Goal: Communication & Community: Answer question/provide support

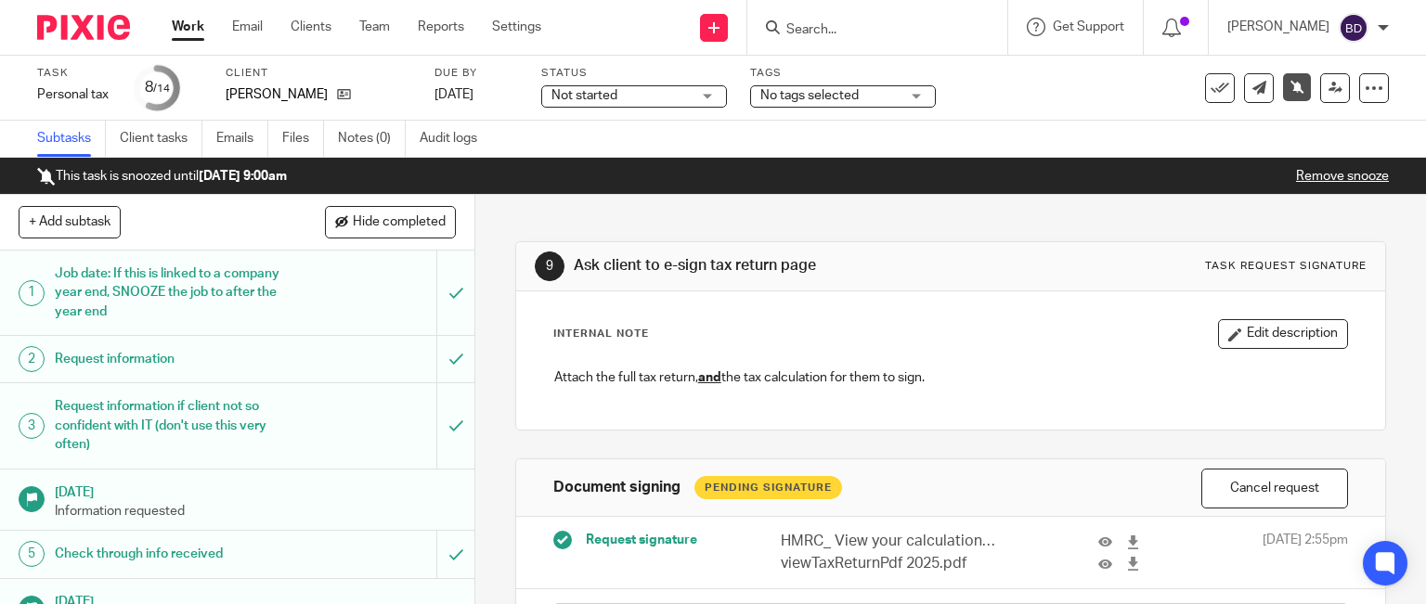
scroll to position [186, 0]
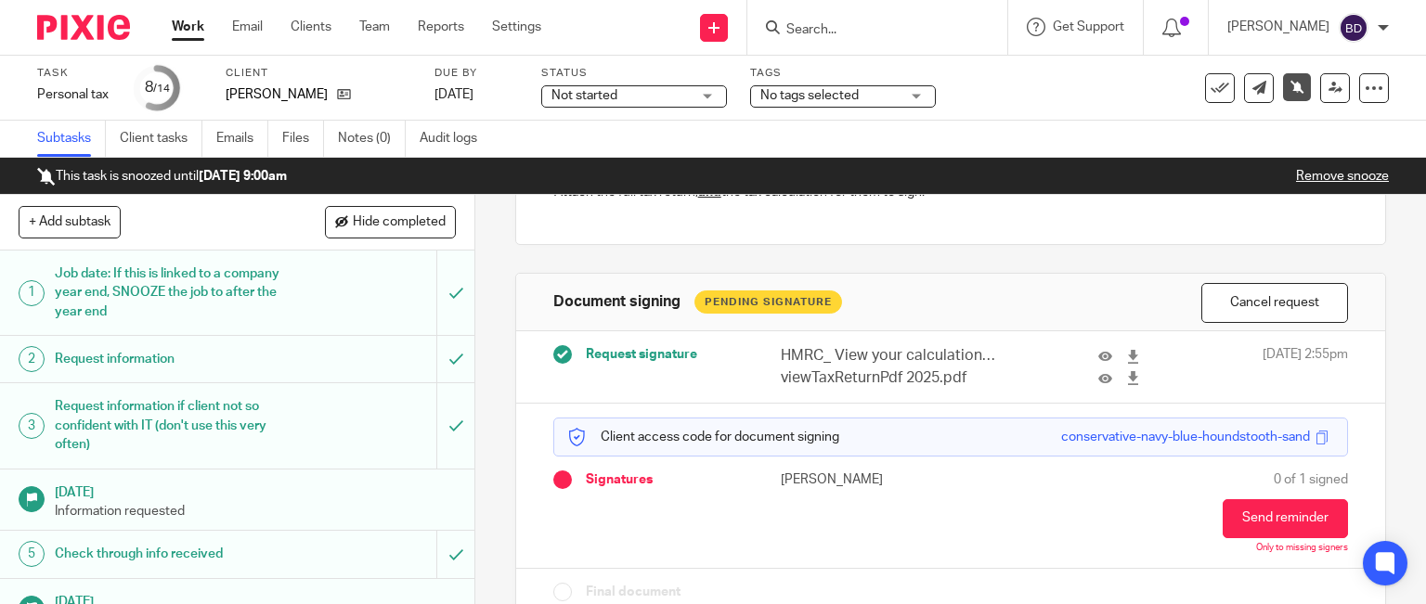
click at [825, 29] on input "Search" at bounding box center [868, 30] width 167 height 17
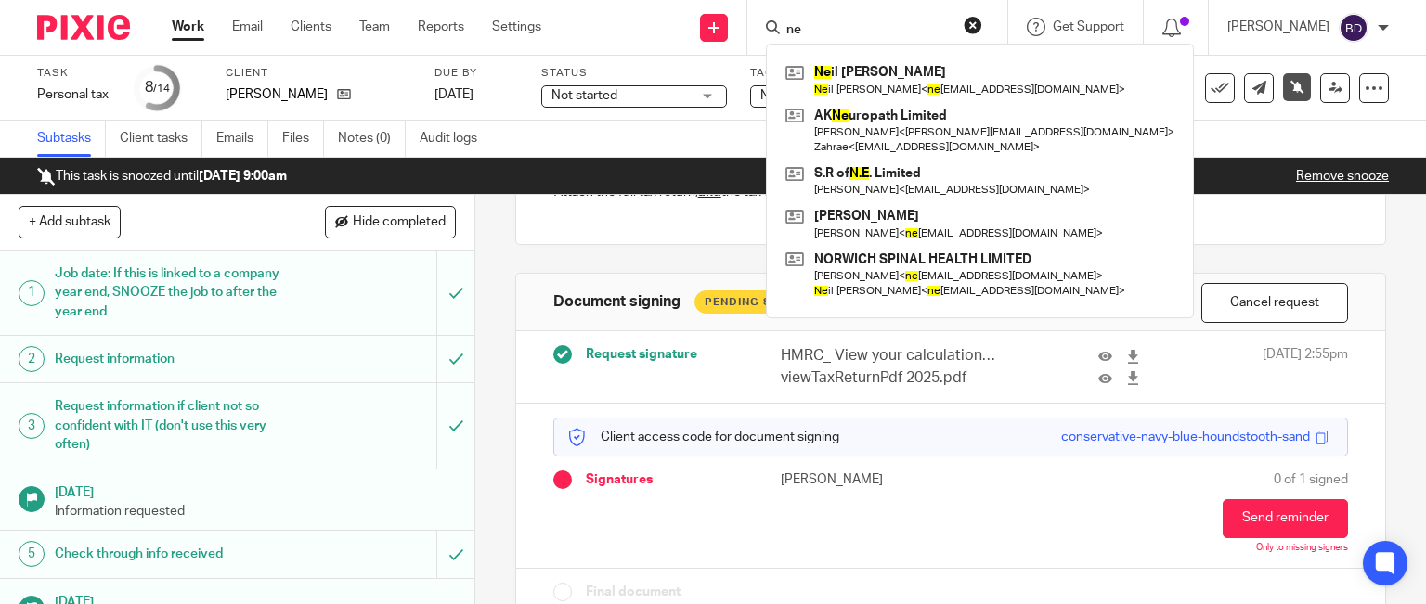
type input "n"
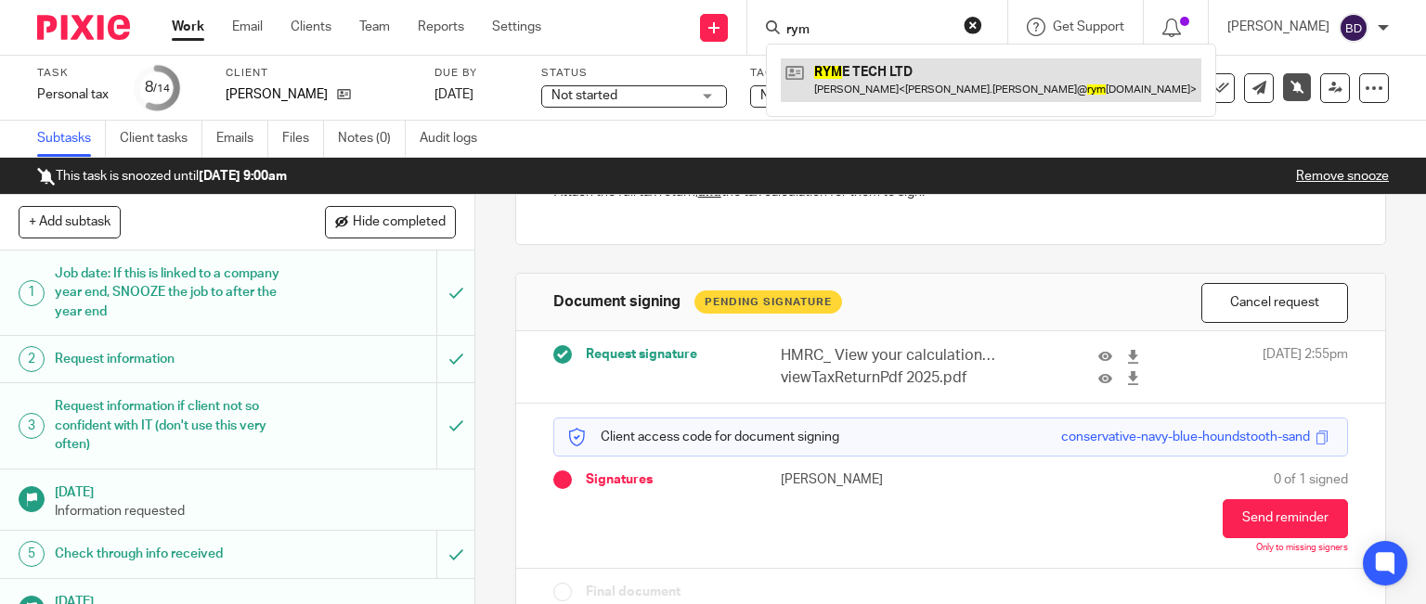
type input "rym"
click at [882, 86] on link at bounding box center [991, 79] width 421 height 43
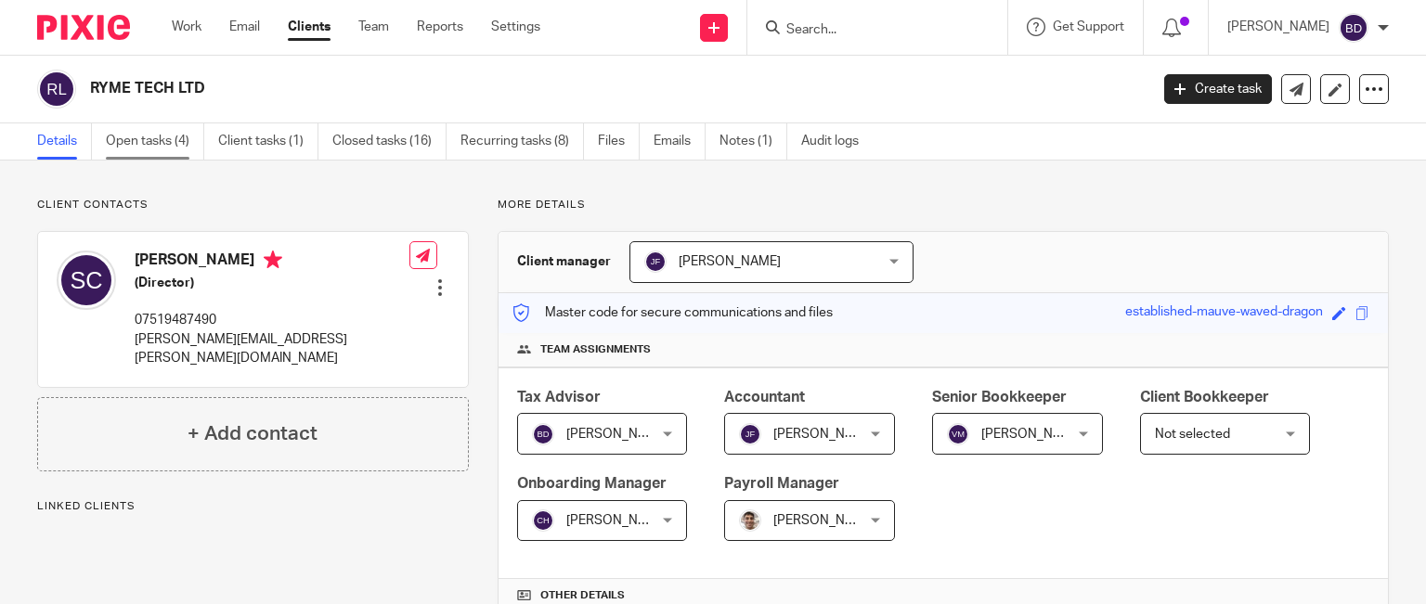
click at [168, 141] on link "Open tasks (4)" at bounding box center [155, 141] width 98 height 36
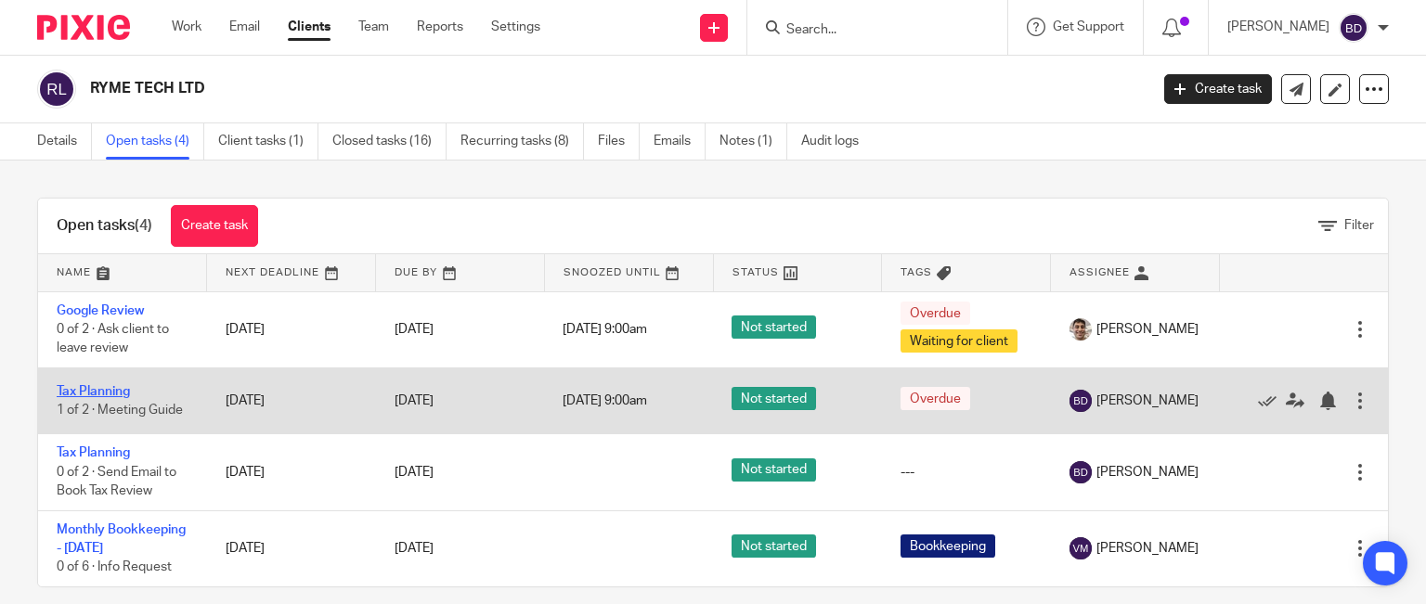
click at [110, 392] on link "Tax Planning" at bounding box center [93, 391] width 73 height 13
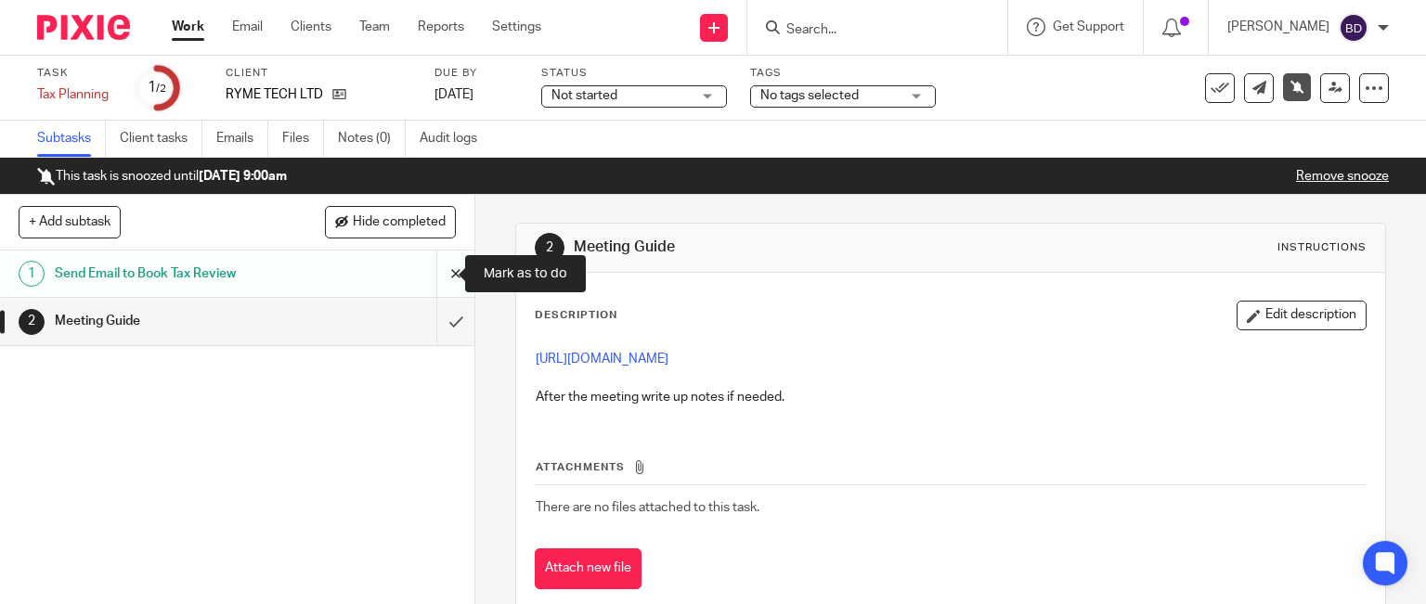
click at [435, 269] on input "submit" at bounding box center [237, 274] width 474 height 46
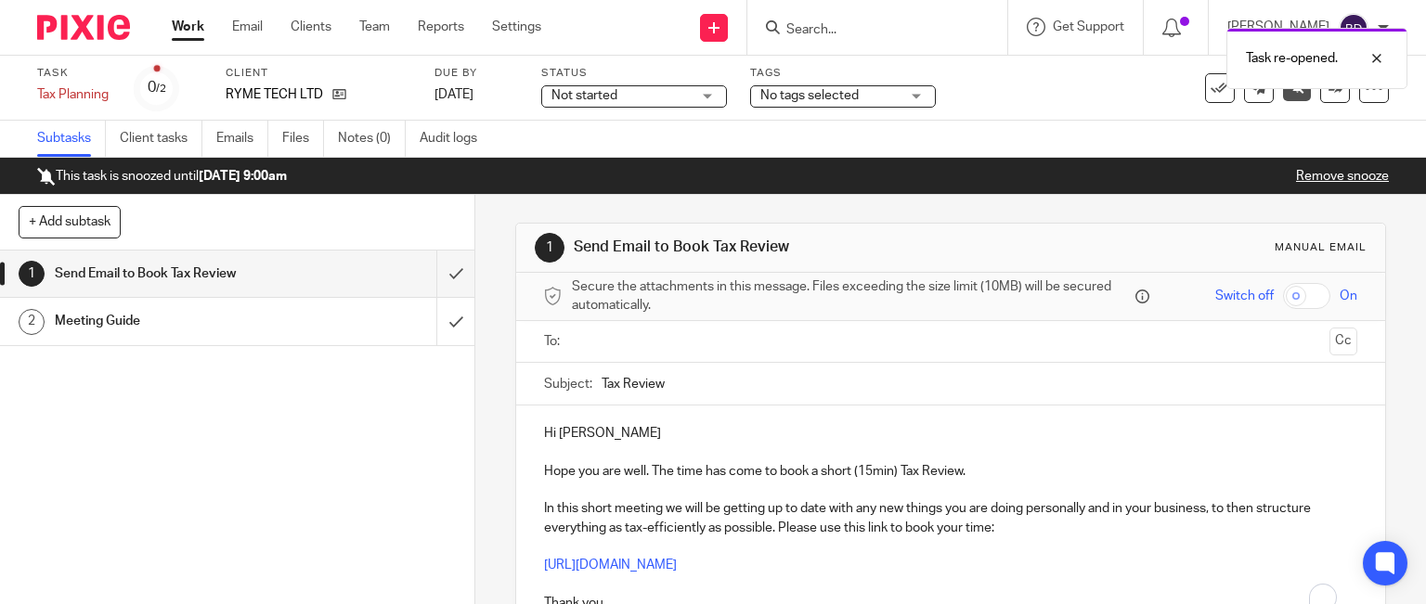
click at [662, 337] on input "text" at bounding box center [950, 341] width 744 height 21
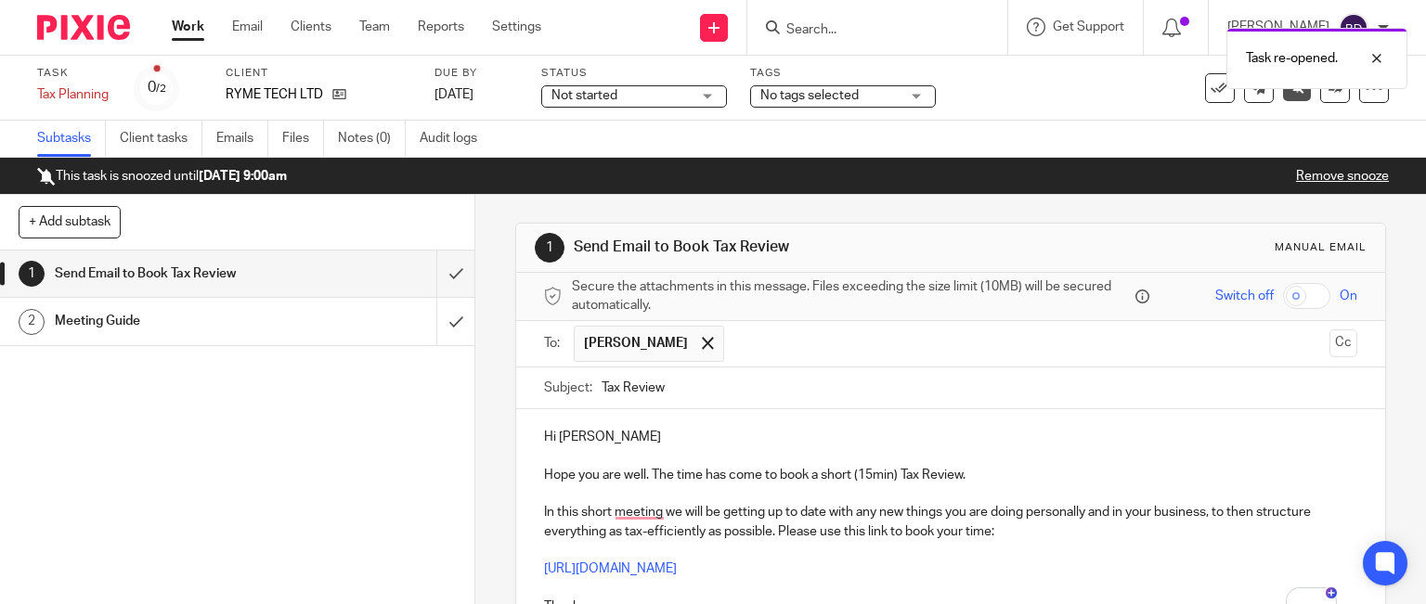
click at [668, 435] on p "Hi [PERSON_NAME]" at bounding box center [951, 437] width 814 height 19
click at [547, 474] on p "Hope you are well. The time has come to book a short (15min) Tax Review." at bounding box center [951, 475] width 814 height 19
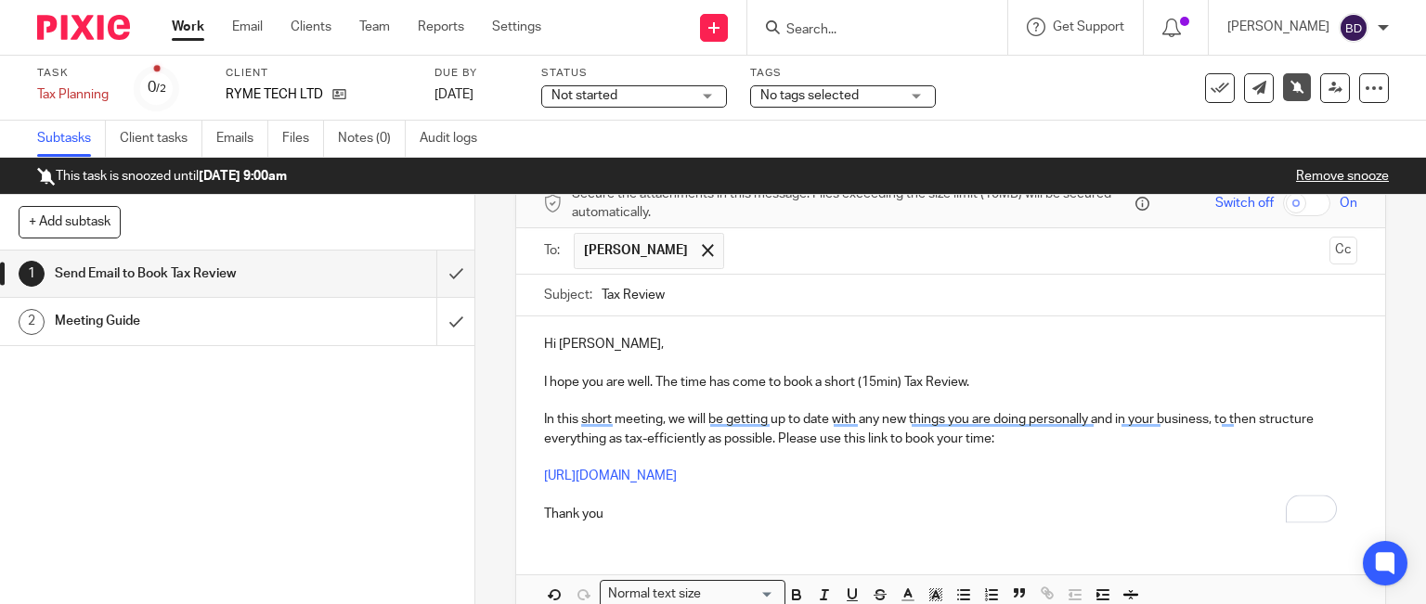
scroll to position [186, 0]
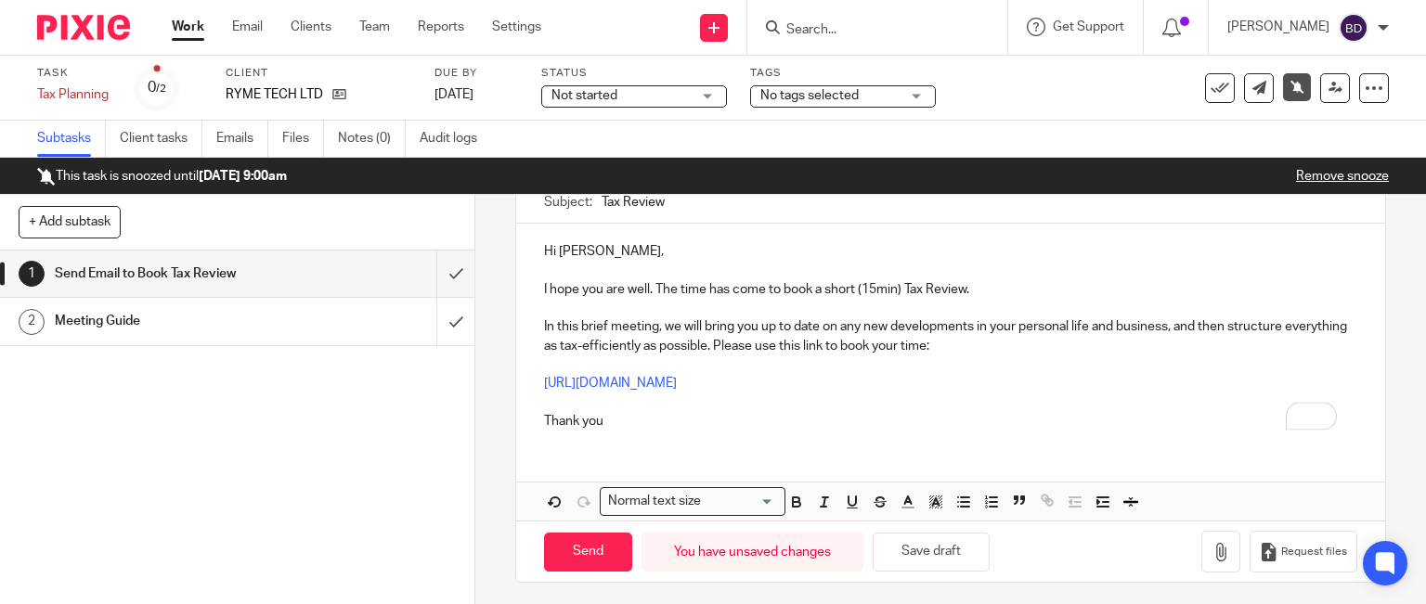
click at [669, 421] on p "Thank you" at bounding box center [951, 413] width 814 height 38
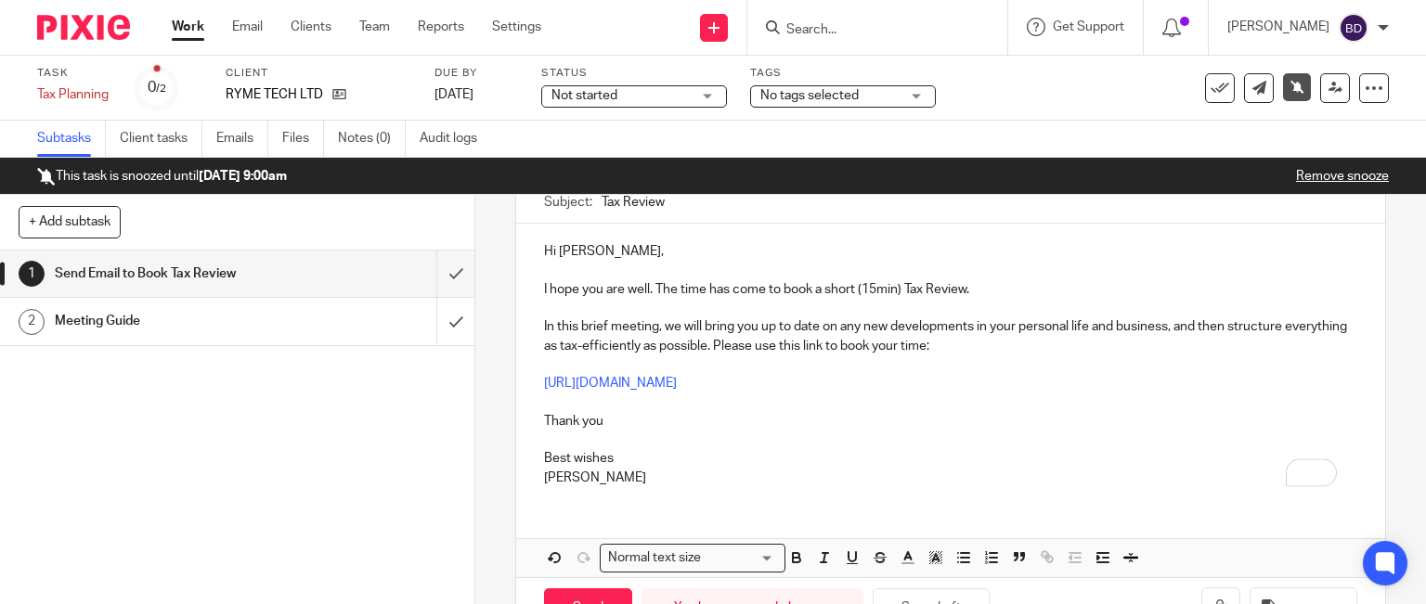
scroll to position [245, 0]
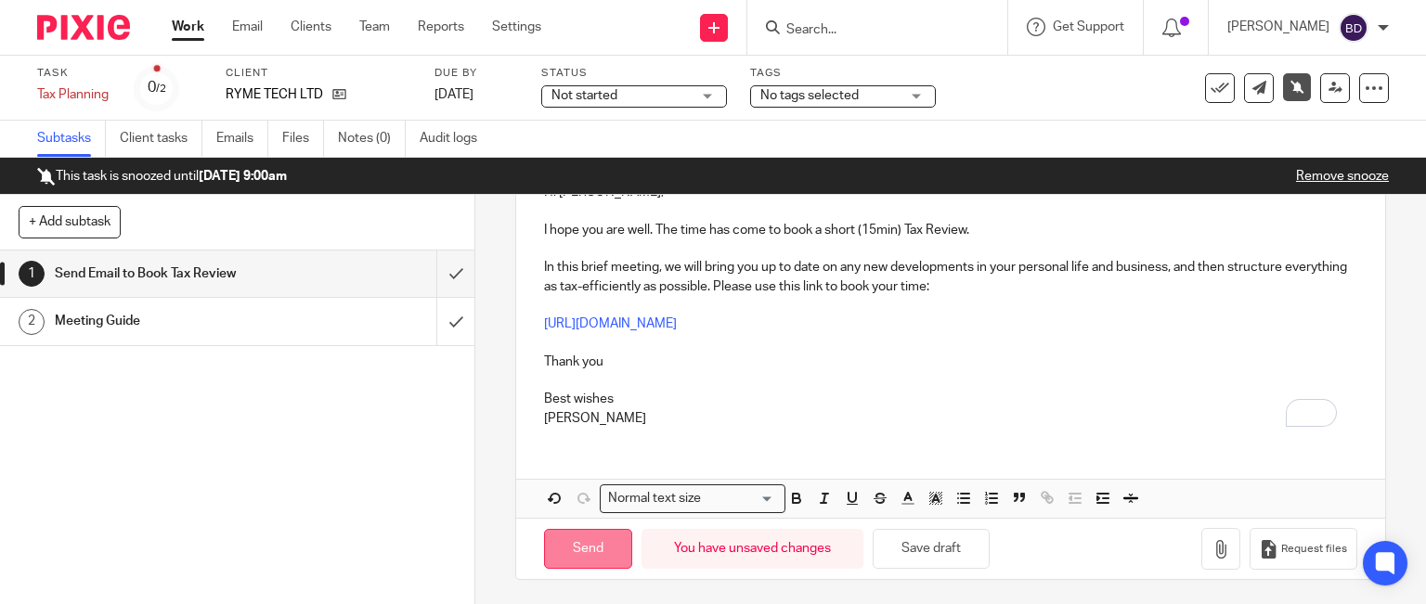
click at [567, 540] on input "Send" at bounding box center [588, 549] width 88 height 40
type input "Sent"
